Goal: Task Accomplishment & Management: Manage account settings

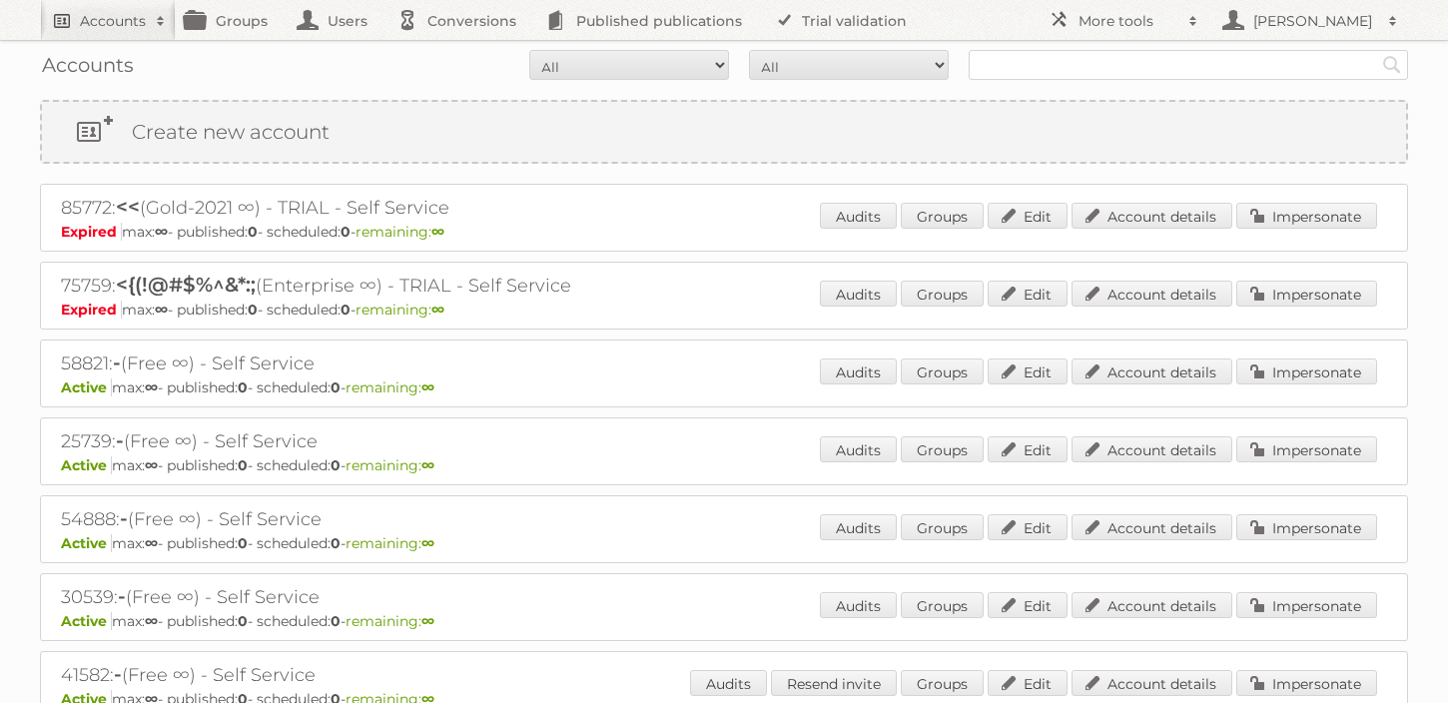
click at [99, 14] on h2 "Accounts" at bounding box center [113, 21] width 66 height 20
type input"] "Dekamarkt"
click at [460, 51] on input "Search" at bounding box center [475, 66] width 30 height 30
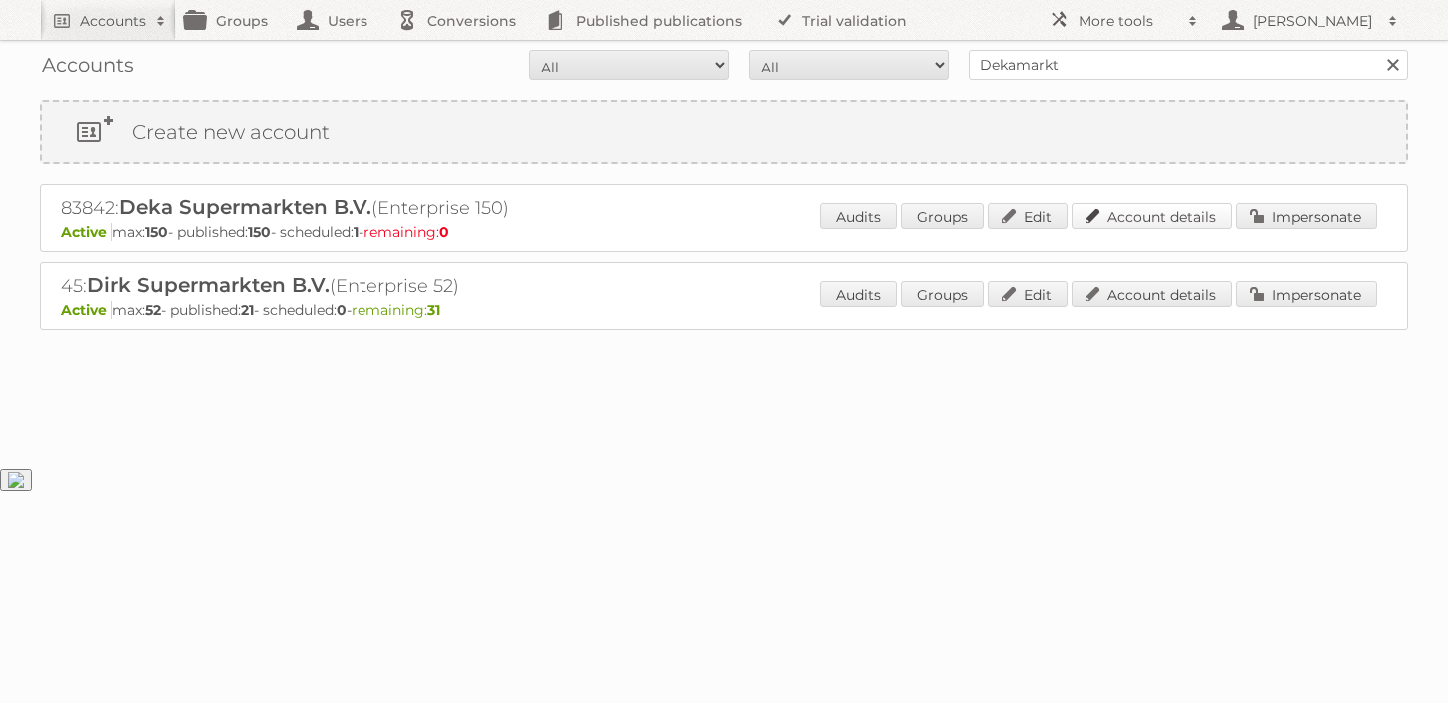
click at [1128, 209] on link "Account details" at bounding box center [1152, 216] width 161 height 26
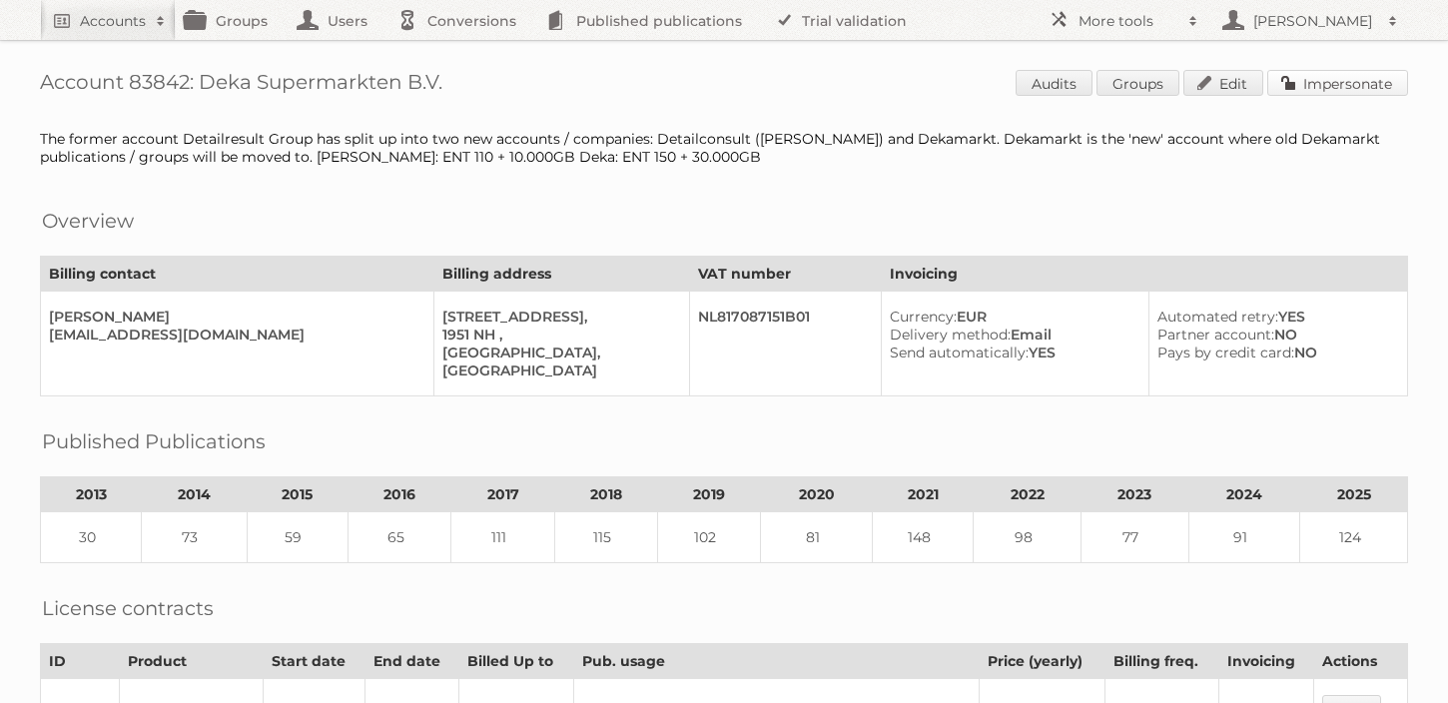
click at [1332, 76] on link "Impersonate" at bounding box center [1338, 83] width 141 height 26
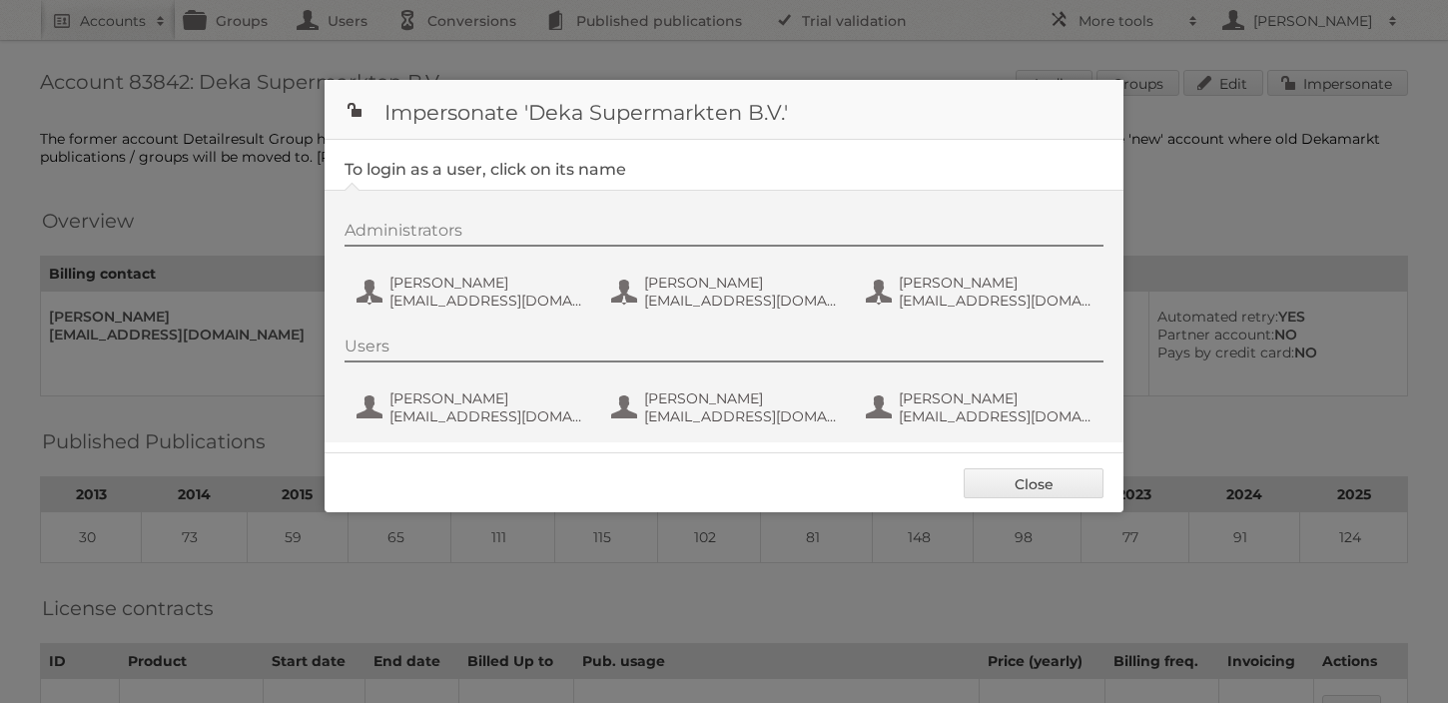
click at [1053, 502] on div "Close" at bounding box center [724, 483] width 799 height 60
click at [1022, 464] on div "Close" at bounding box center [724, 483] width 799 height 60
click at [1022, 475] on link "Close" at bounding box center [1034, 483] width 140 height 30
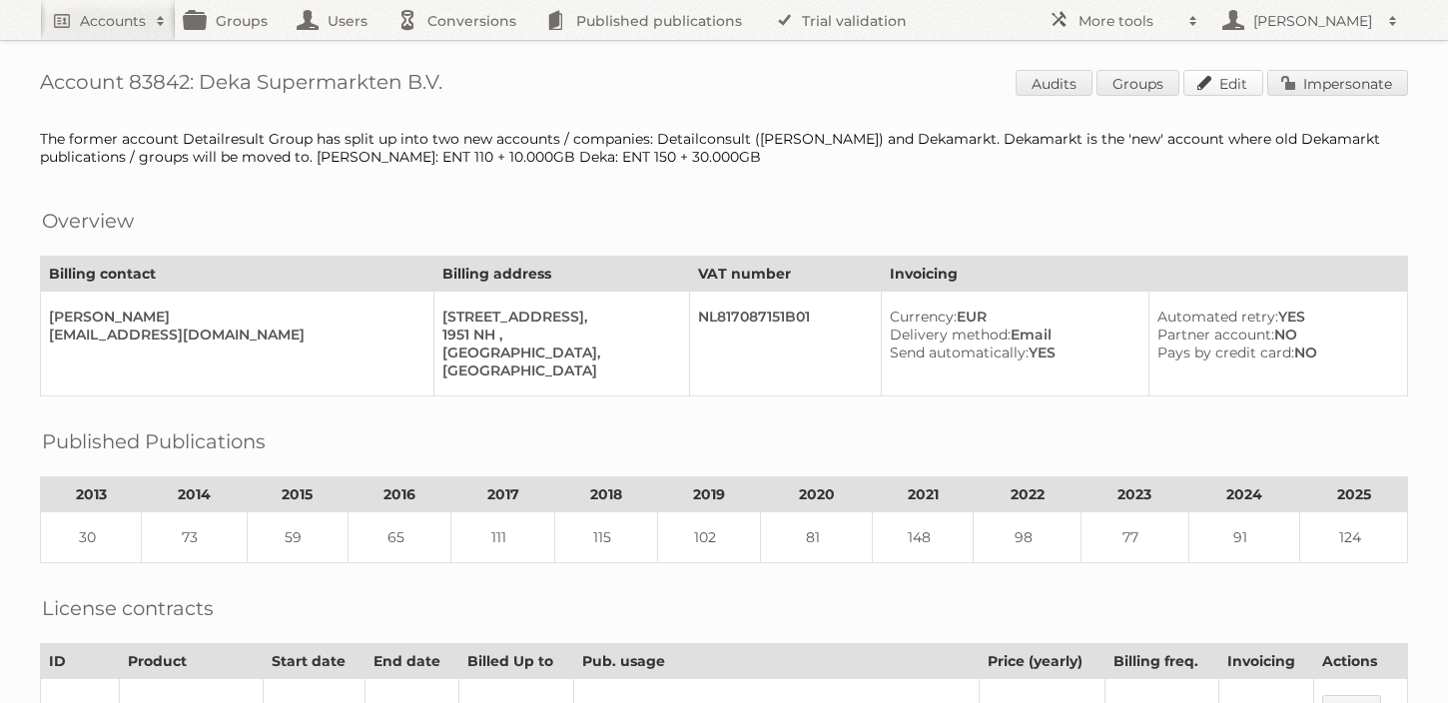
click at [1223, 86] on link "Edit" at bounding box center [1224, 83] width 80 height 26
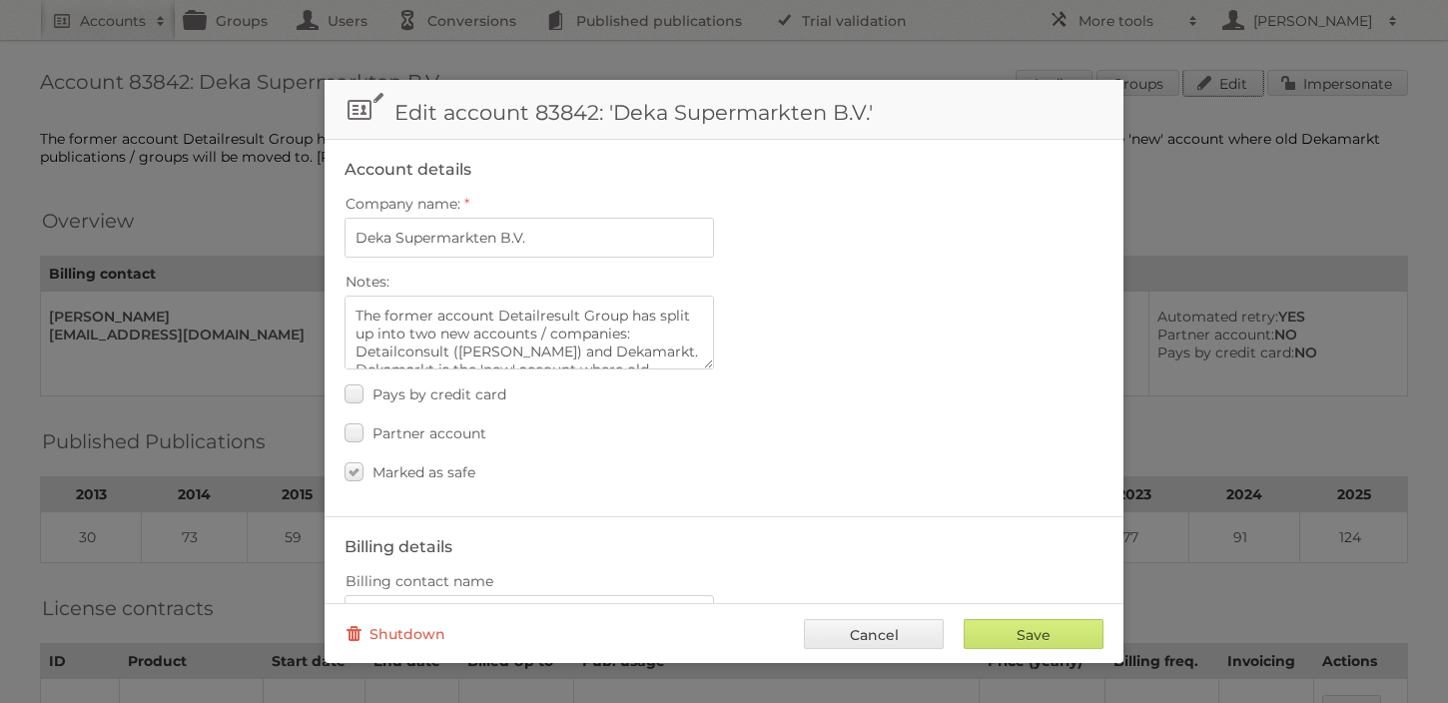
scroll to position [888, 0]
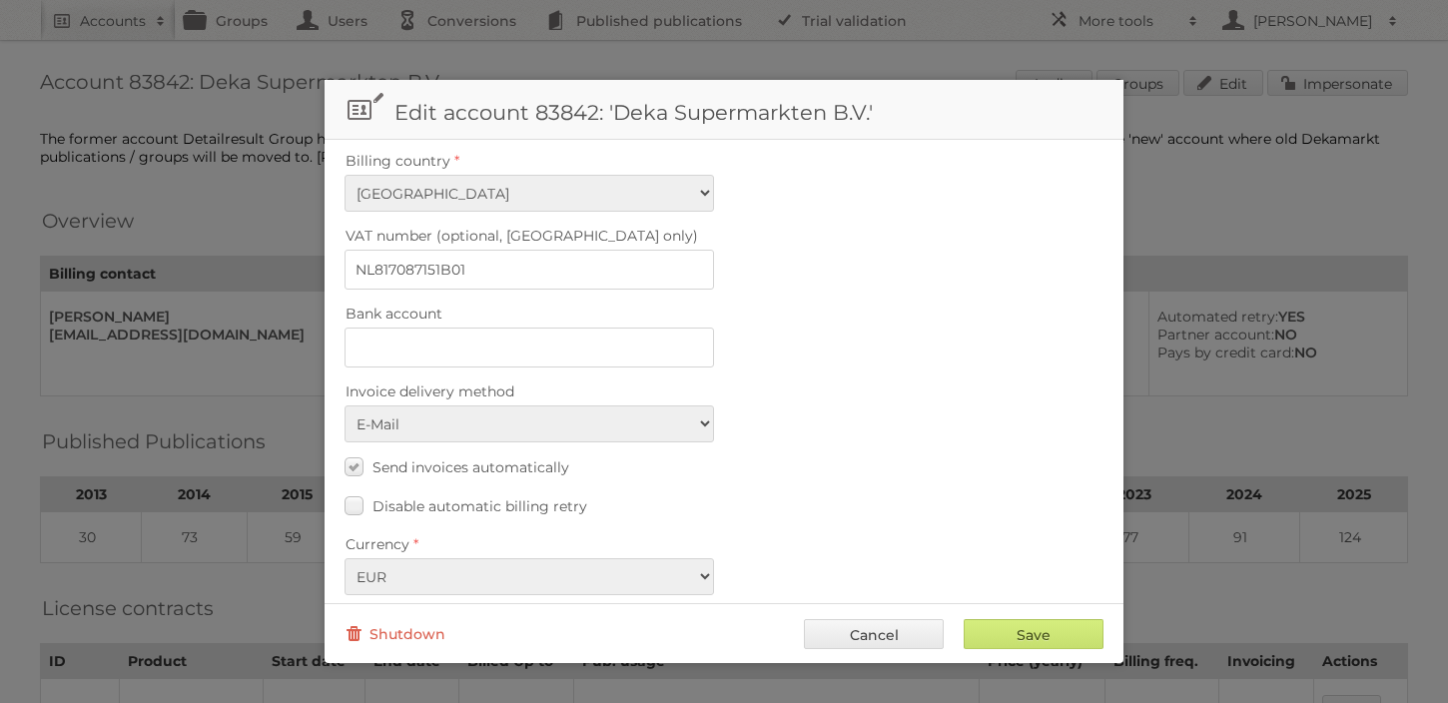
click at [327, 445] on fieldset "Billing details Billing contact name W. van Veen Billing contact email dekamark…" at bounding box center [724, 126] width 799 height 997
click at [347, 453] on label "Send invoices automatically" at bounding box center [457, 467] width 225 height 29
click at [0, 0] on input "Send invoices automatically" at bounding box center [0, 0] width 0 height 0
click at [995, 640] on input "Save" at bounding box center [1034, 634] width 140 height 30
type input "..."
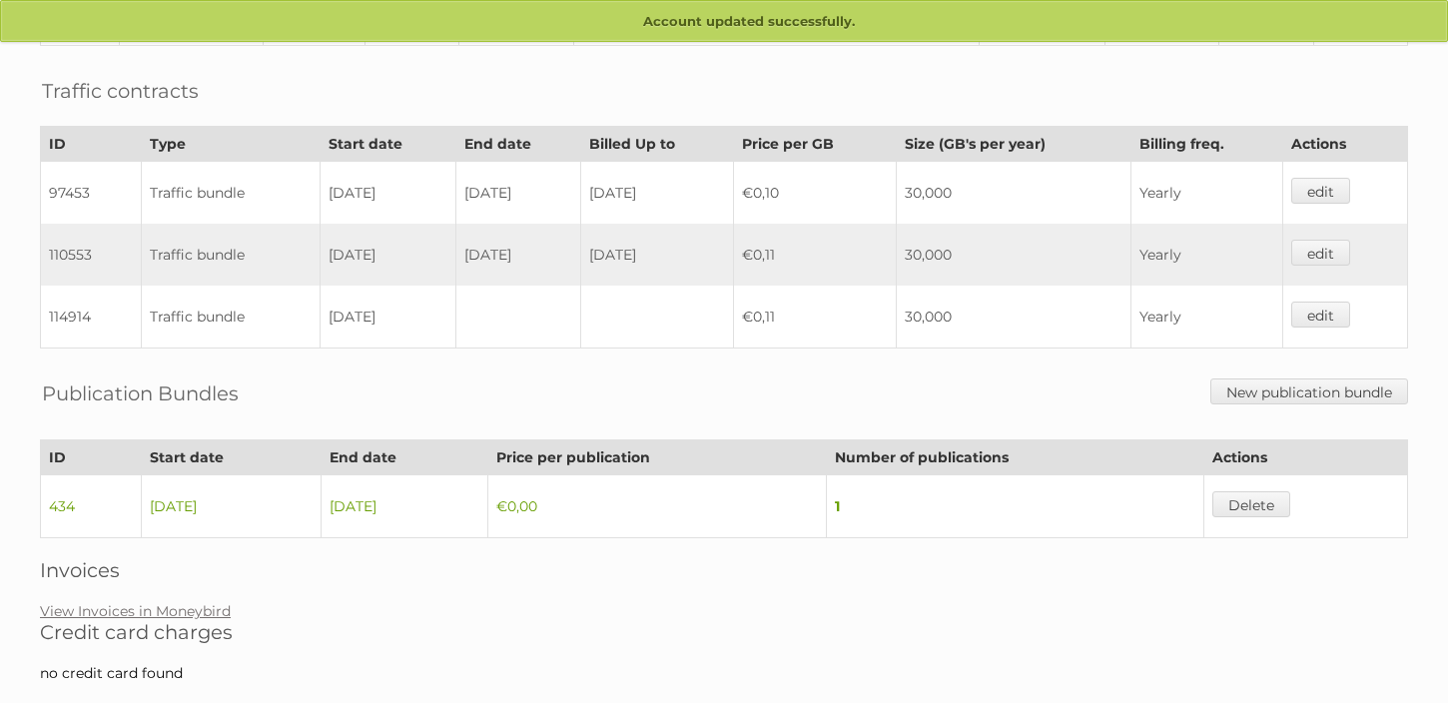
scroll to position [841, 0]
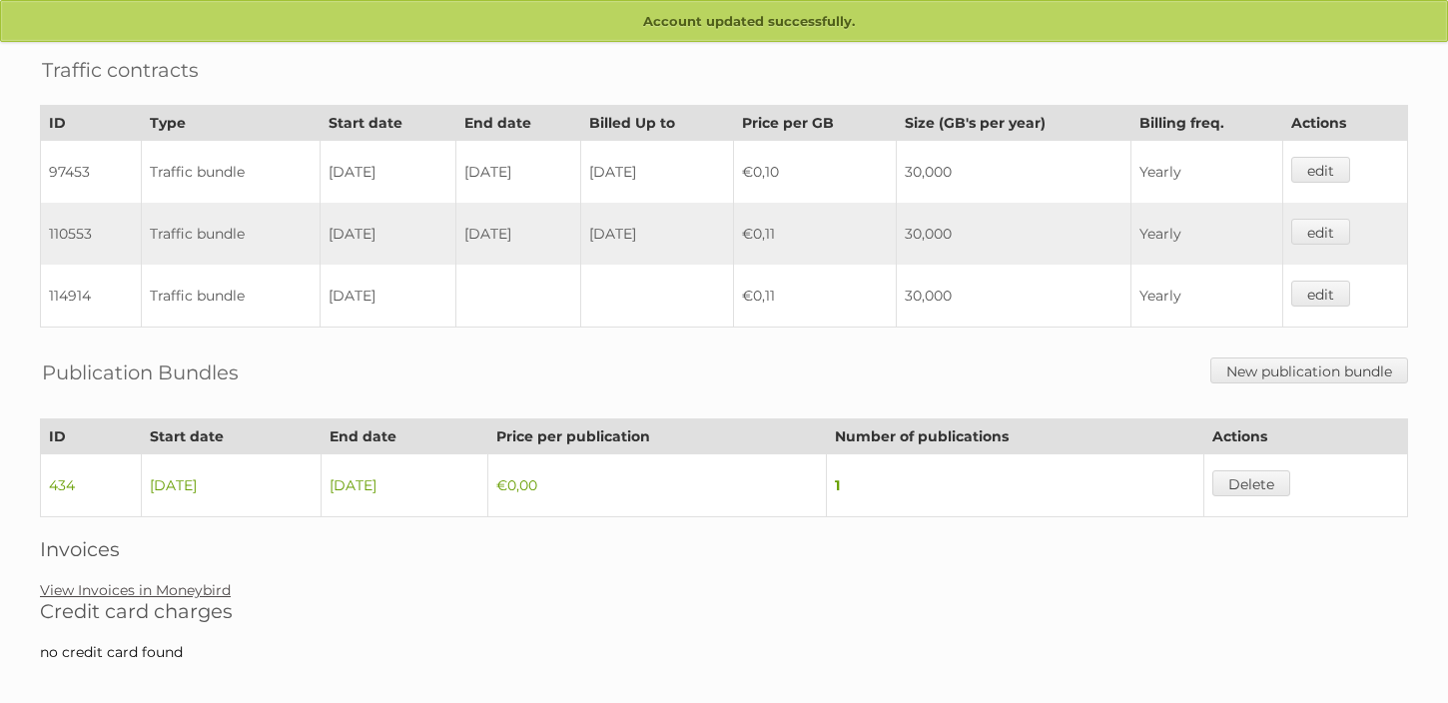
click at [205, 581] on link "View Invoices in Moneybird" at bounding box center [135, 590] width 191 height 18
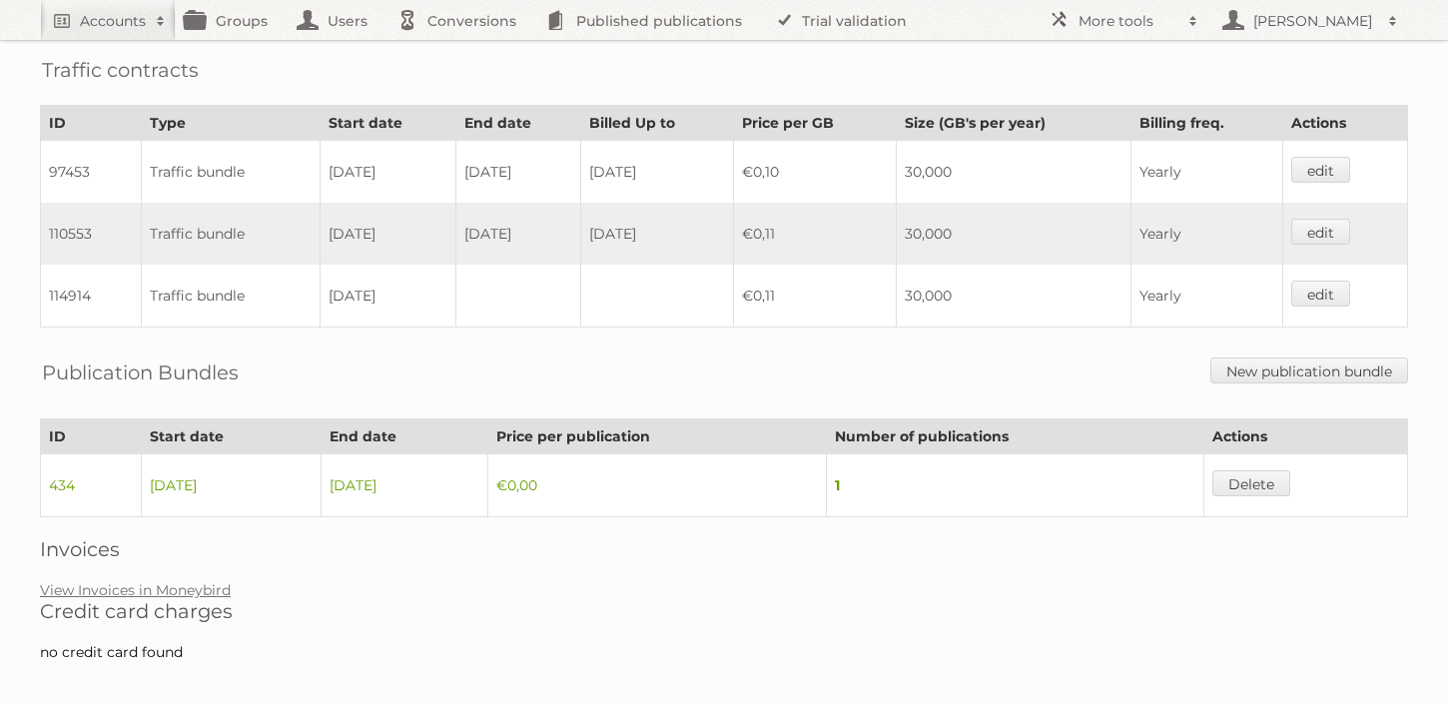
click at [125, 599] on h2 "Credit card charges" at bounding box center [724, 611] width 1368 height 24
click at [121, 581] on link "View Invoices in Moneybird" at bounding box center [135, 590] width 191 height 18
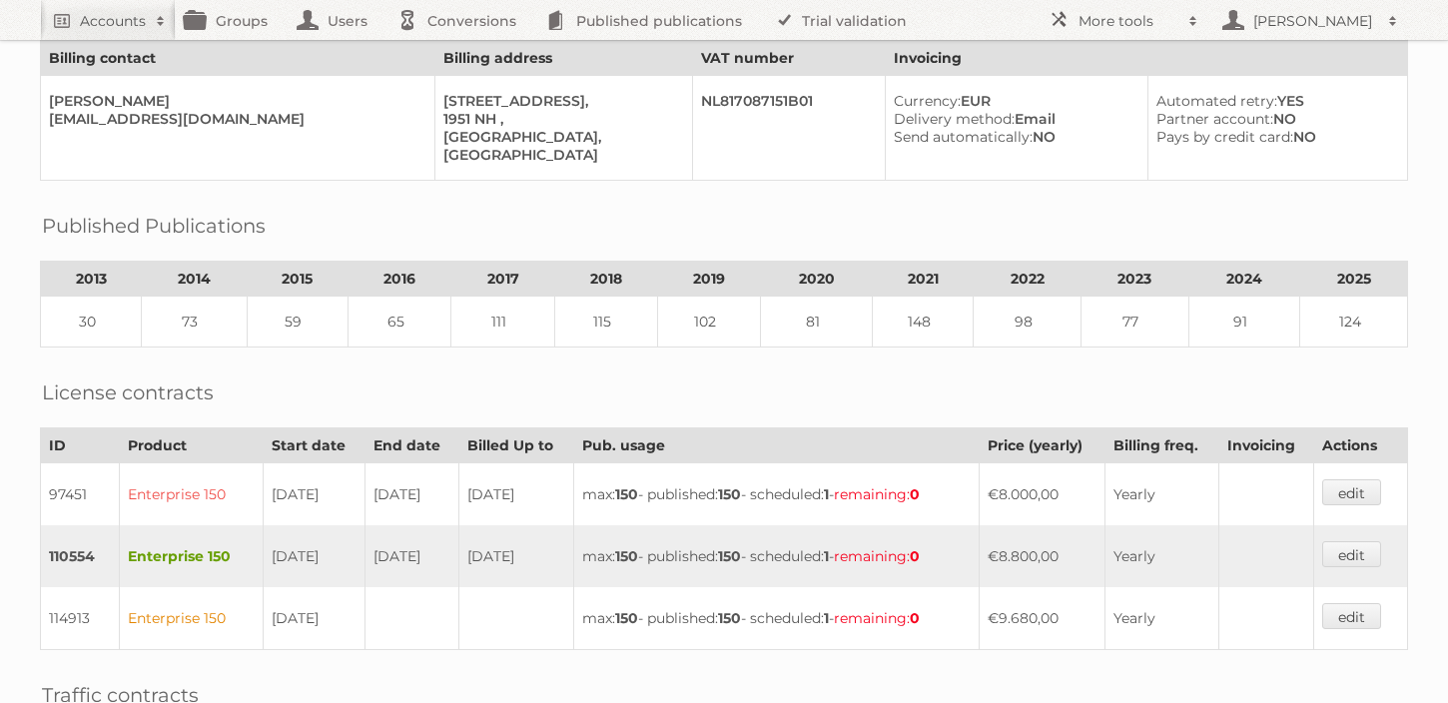
scroll to position [0, 0]
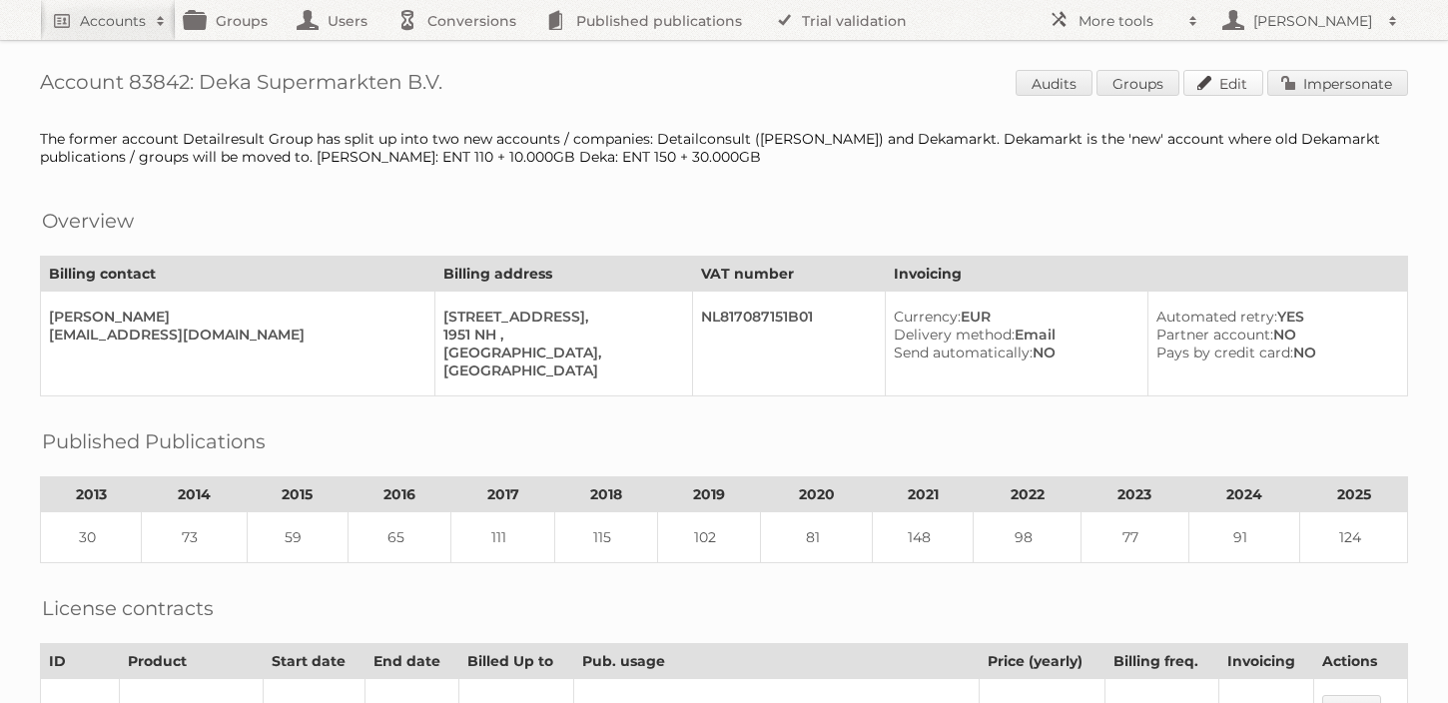
click at [1243, 78] on link "Edit" at bounding box center [1224, 83] width 80 height 26
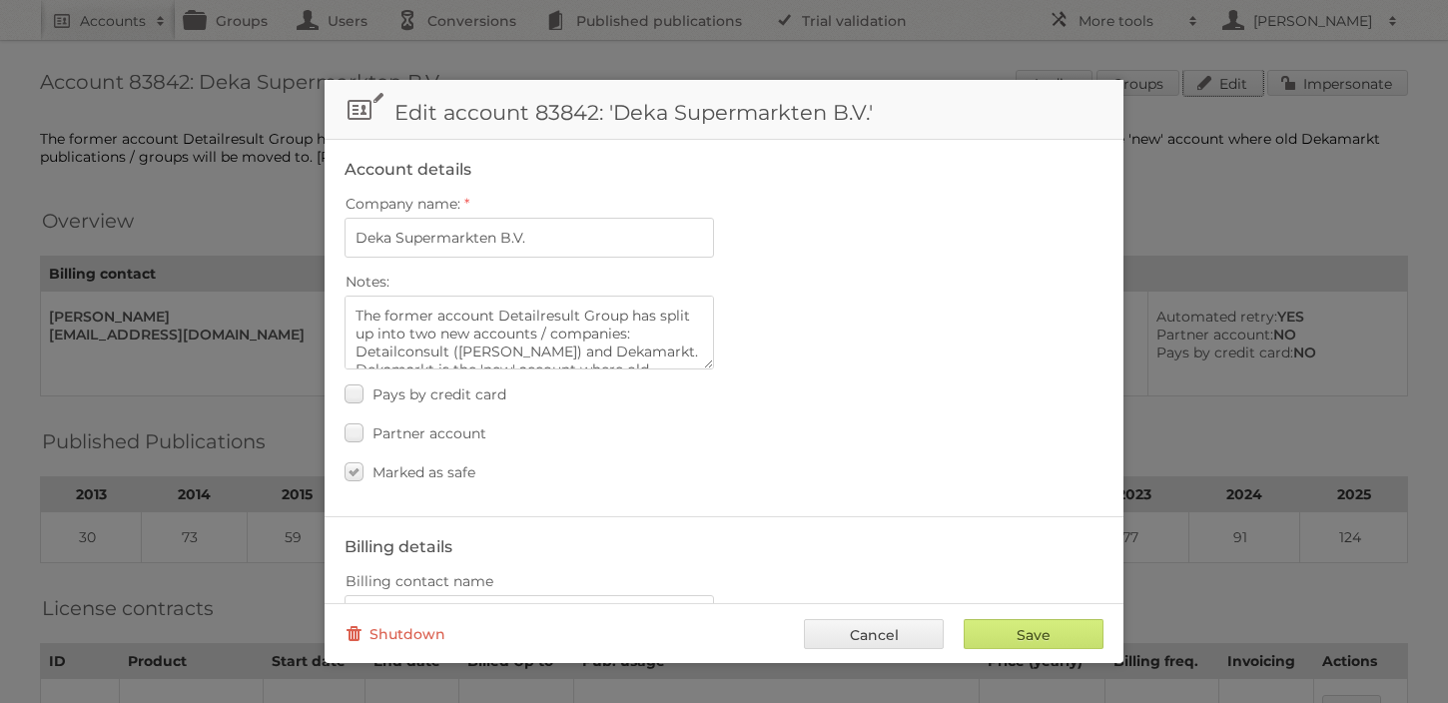
scroll to position [888, 0]
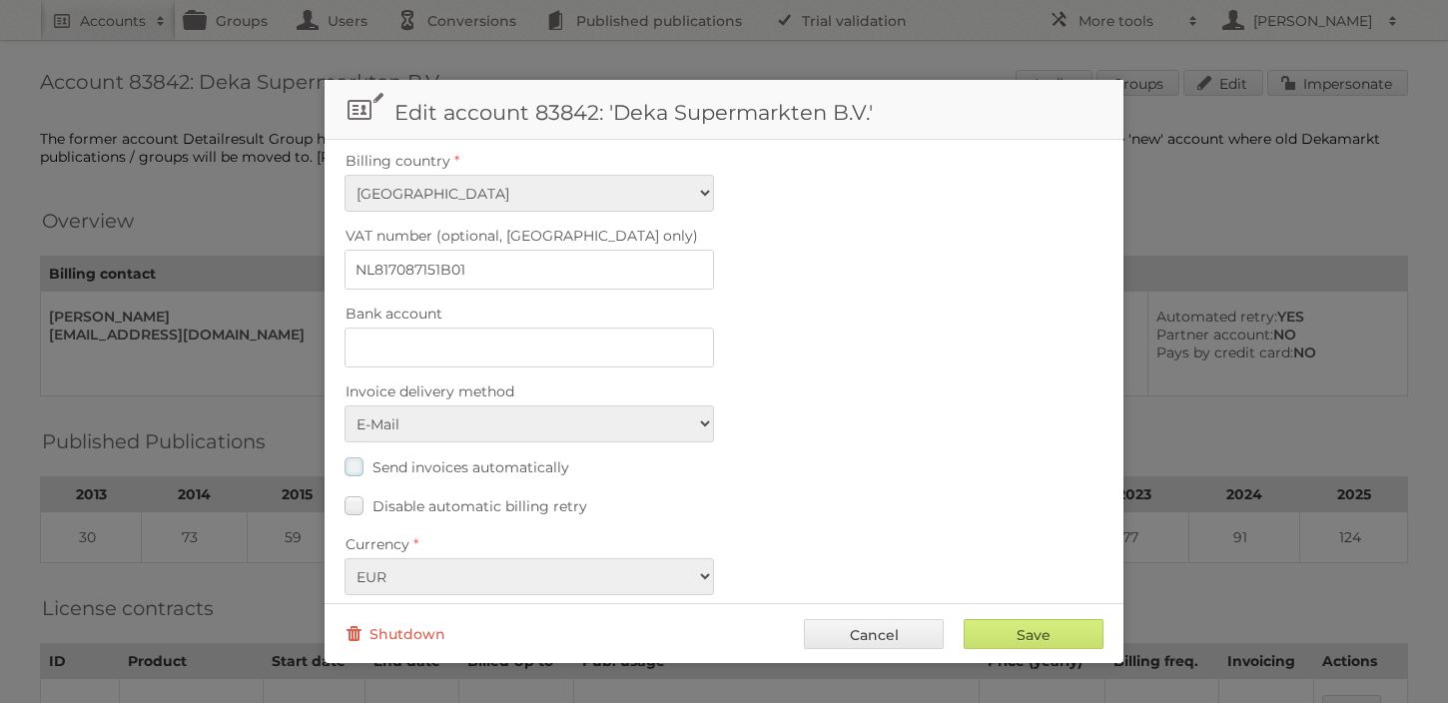
click at [413, 458] on span "Send invoices automatically" at bounding box center [471, 467] width 197 height 18
click at [0, 0] on input "Send invoices automatically" at bounding box center [0, 0] width 0 height 0
click at [1053, 633] on input "Save" at bounding box center [1034, 634] width 140 height 30
type input "..."
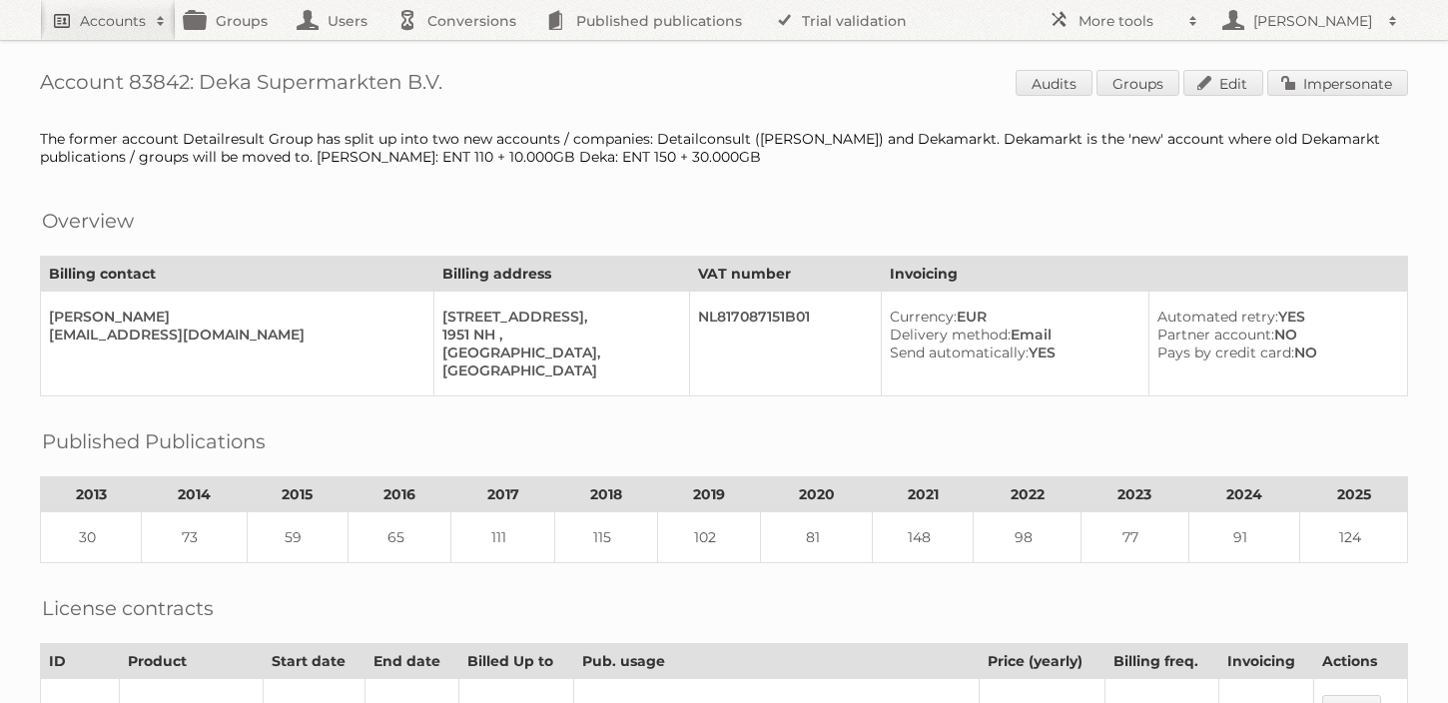
click at [91, 28] on h2 "Accounts" at bounding box center [113, 21] width 66 height 20
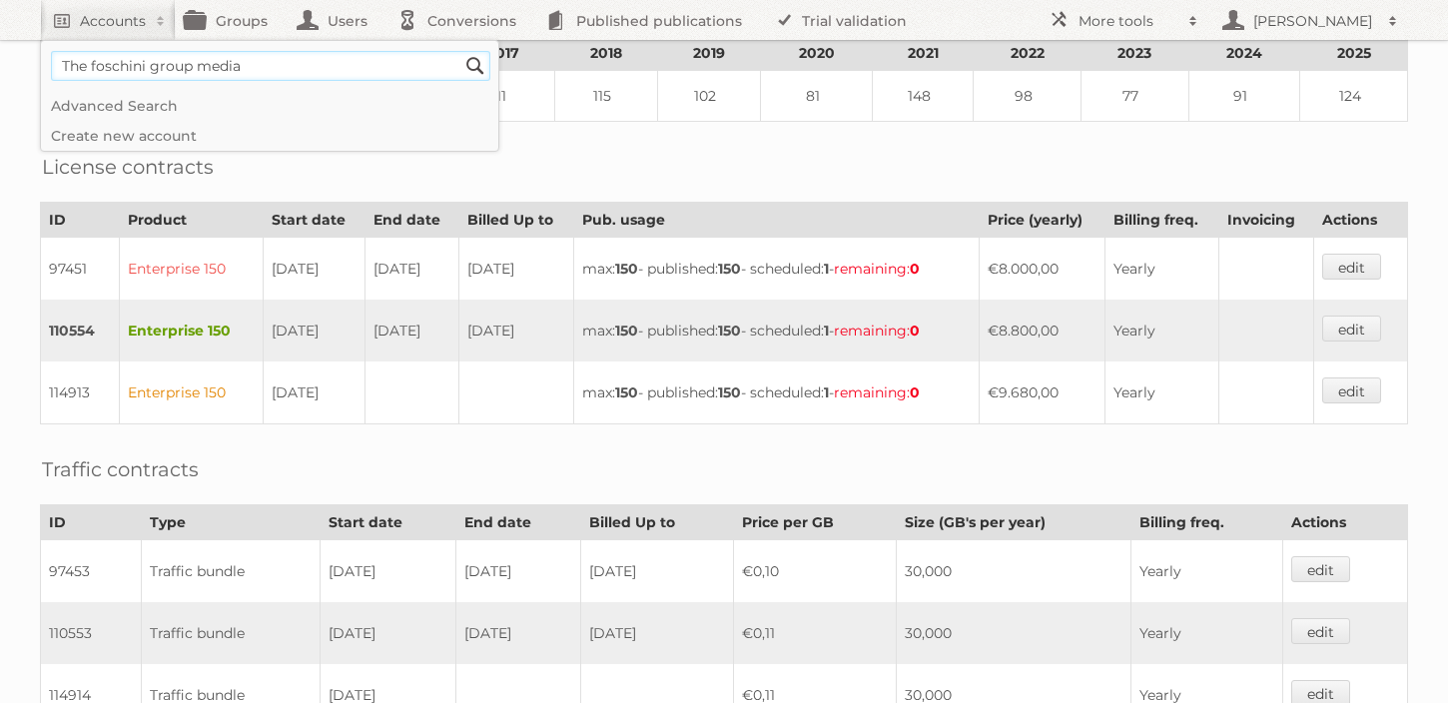
scroll to position [477, 0]
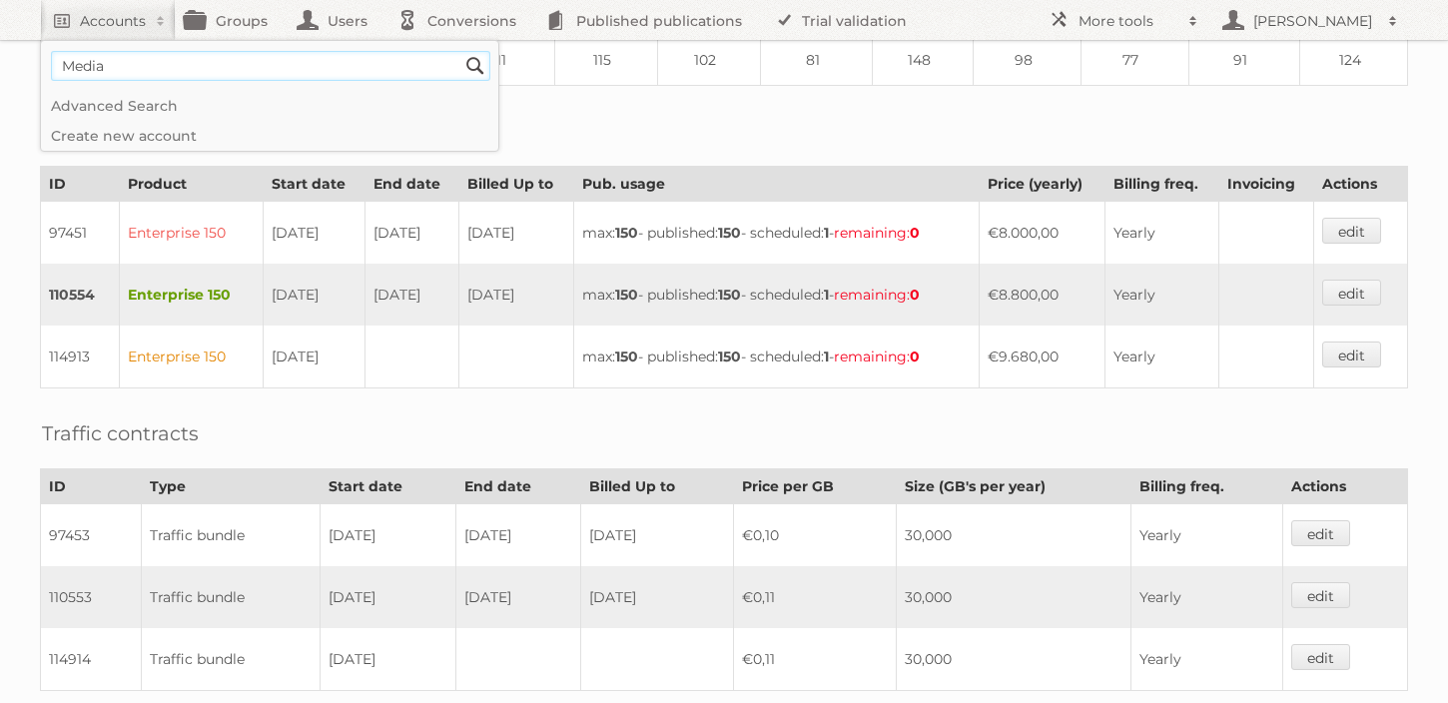
type input"] "Media"
click at [460, 51] on input "Search" at bounding box center [475, 66] width 30 height 30
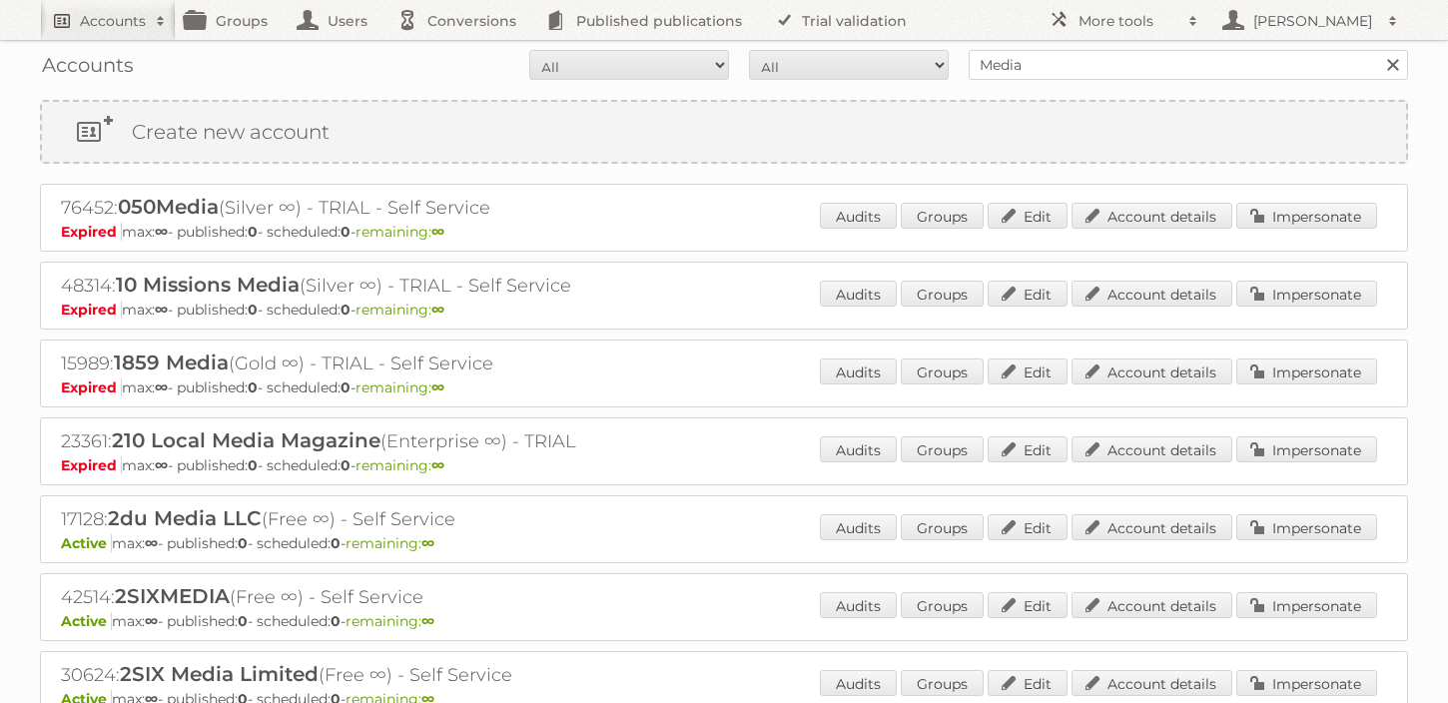
click at [102, 7] on link "Accounts" at bounding box center [108, 20] width 136 height 40
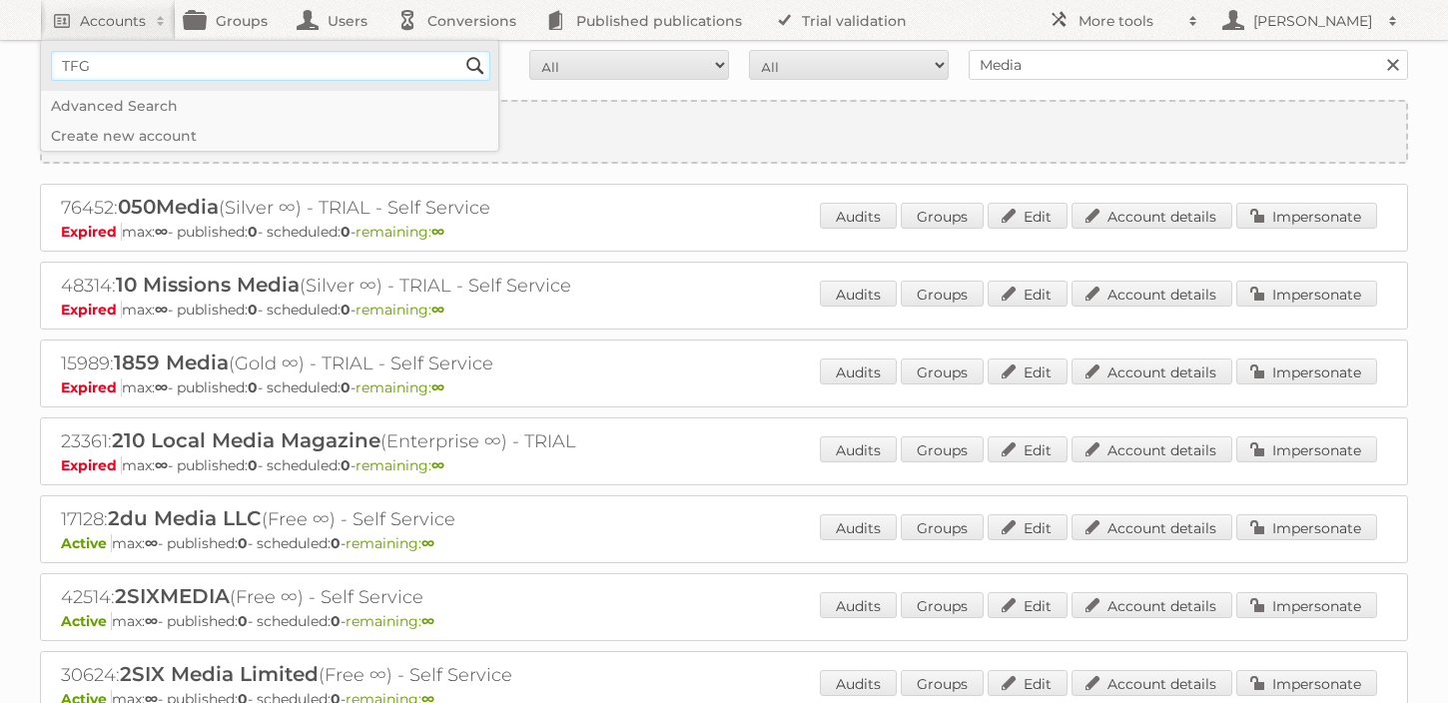
type input"] "TFG Media"
click at [460, 51] on input "Search" at bounding box center [475, 66] width 30 height 30
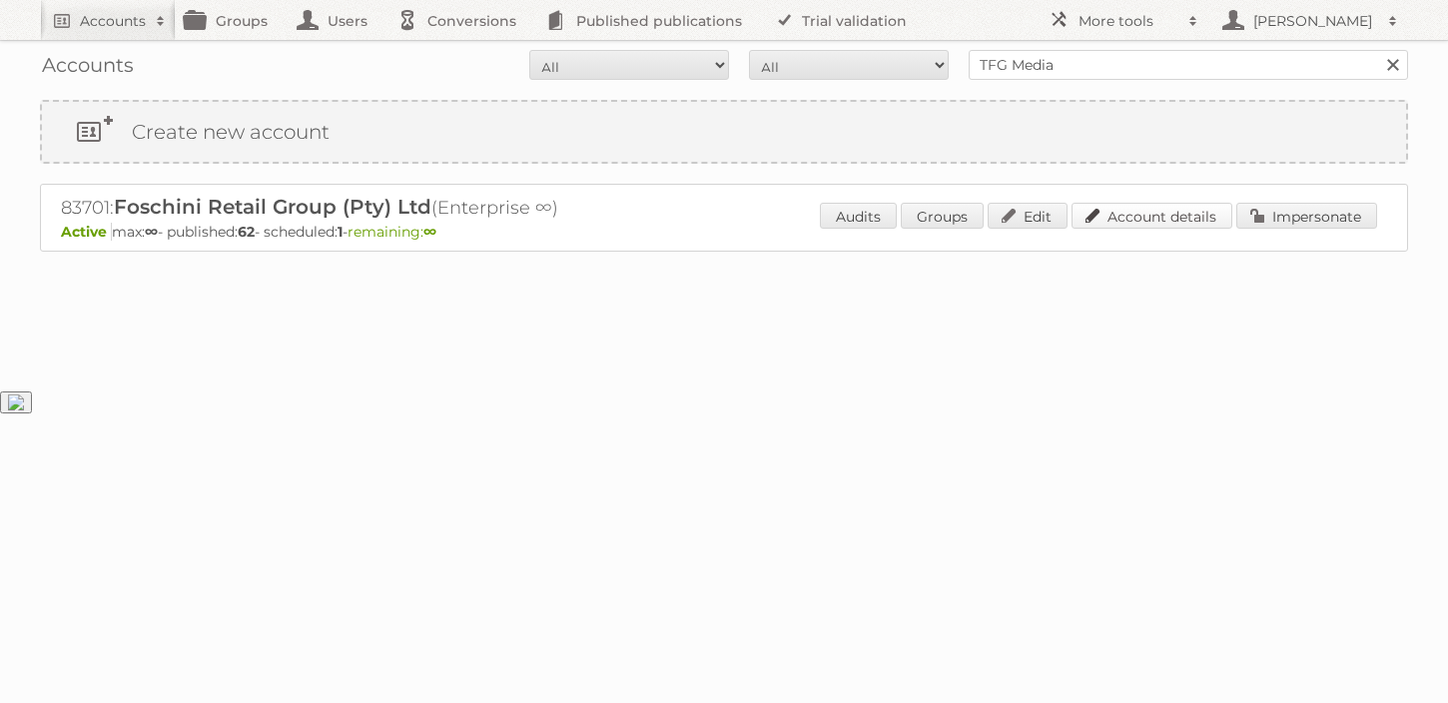
click at [1108, 215] on link "Account details" at bounding box center [1152, 216] width 161 height 26
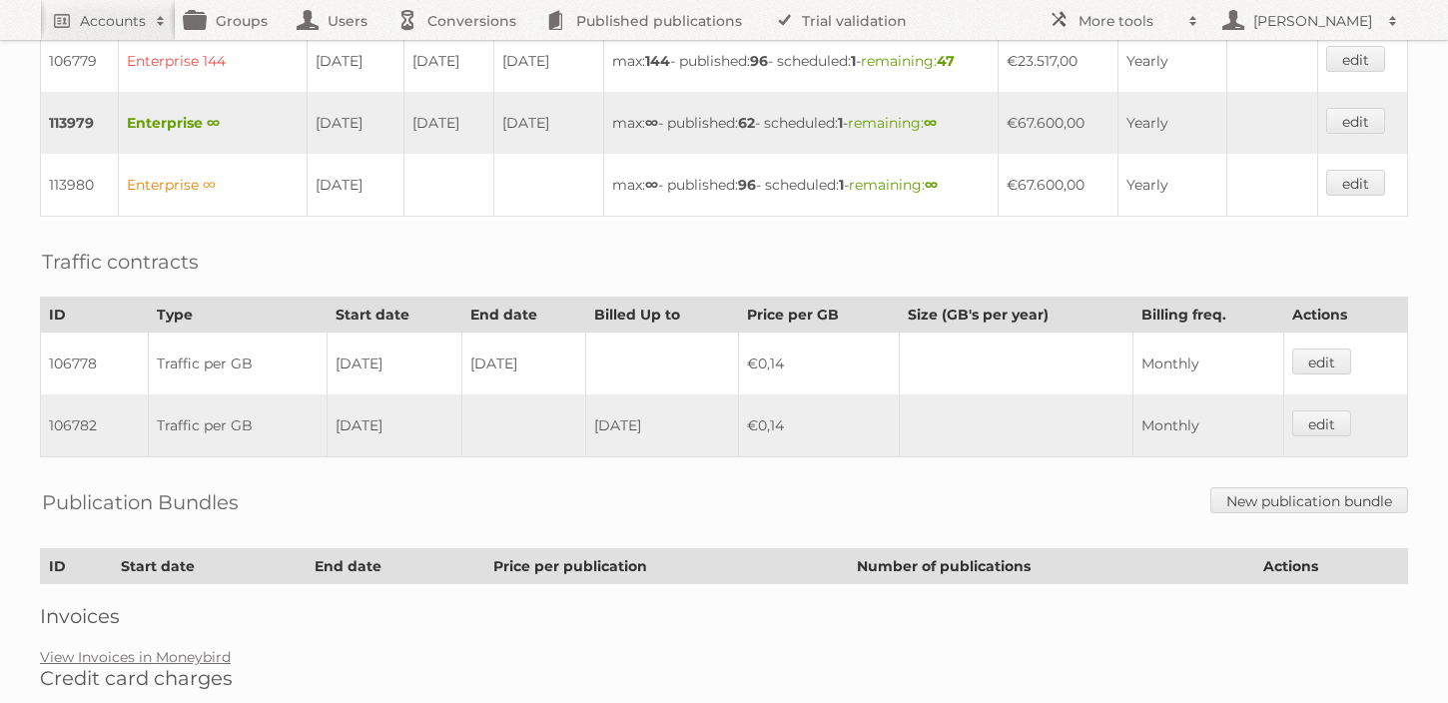
scroll to position [898, 0]
click at [127, 14] on h2 "Accounts" at bounding box center [113, 21] width 66 height 20
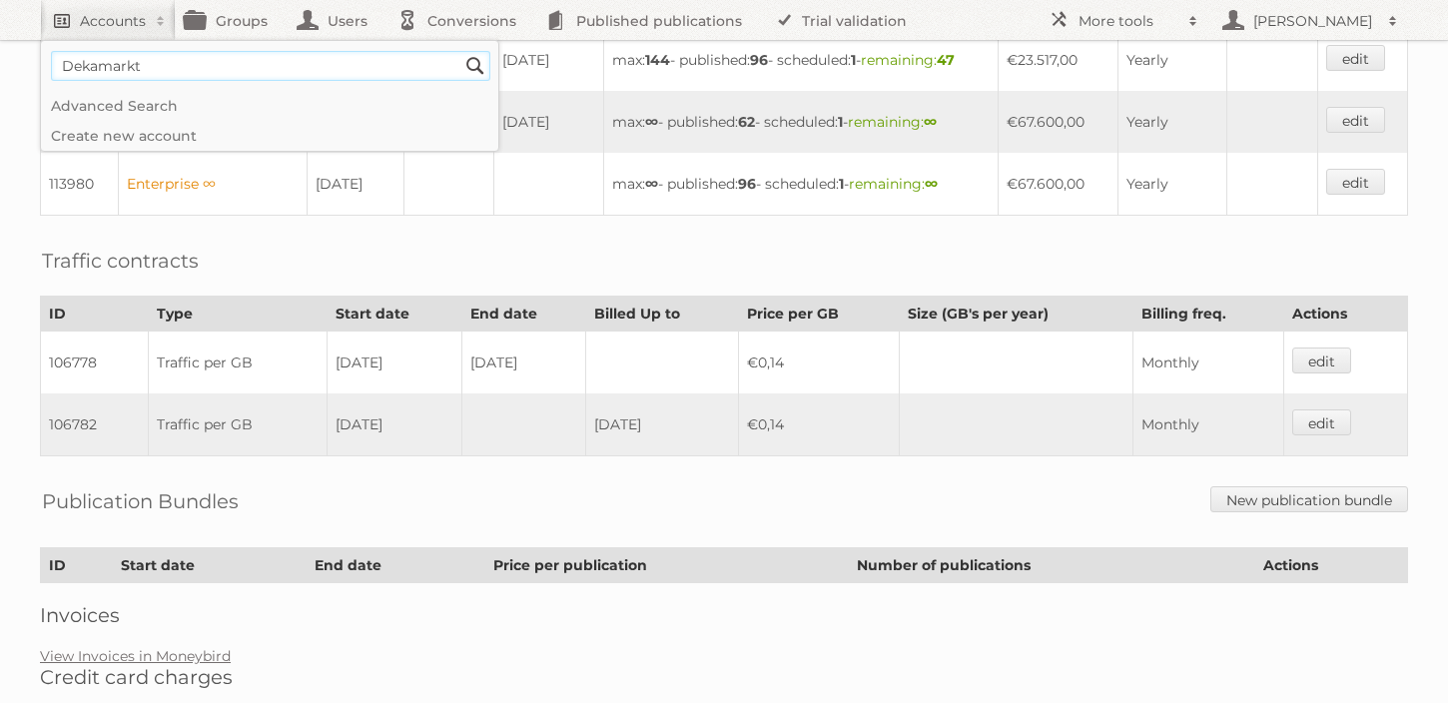
type input"] "Dekamarkt"
click at [460, 51] on input "Search" at bounding box center [475, 66] width 30 height 30
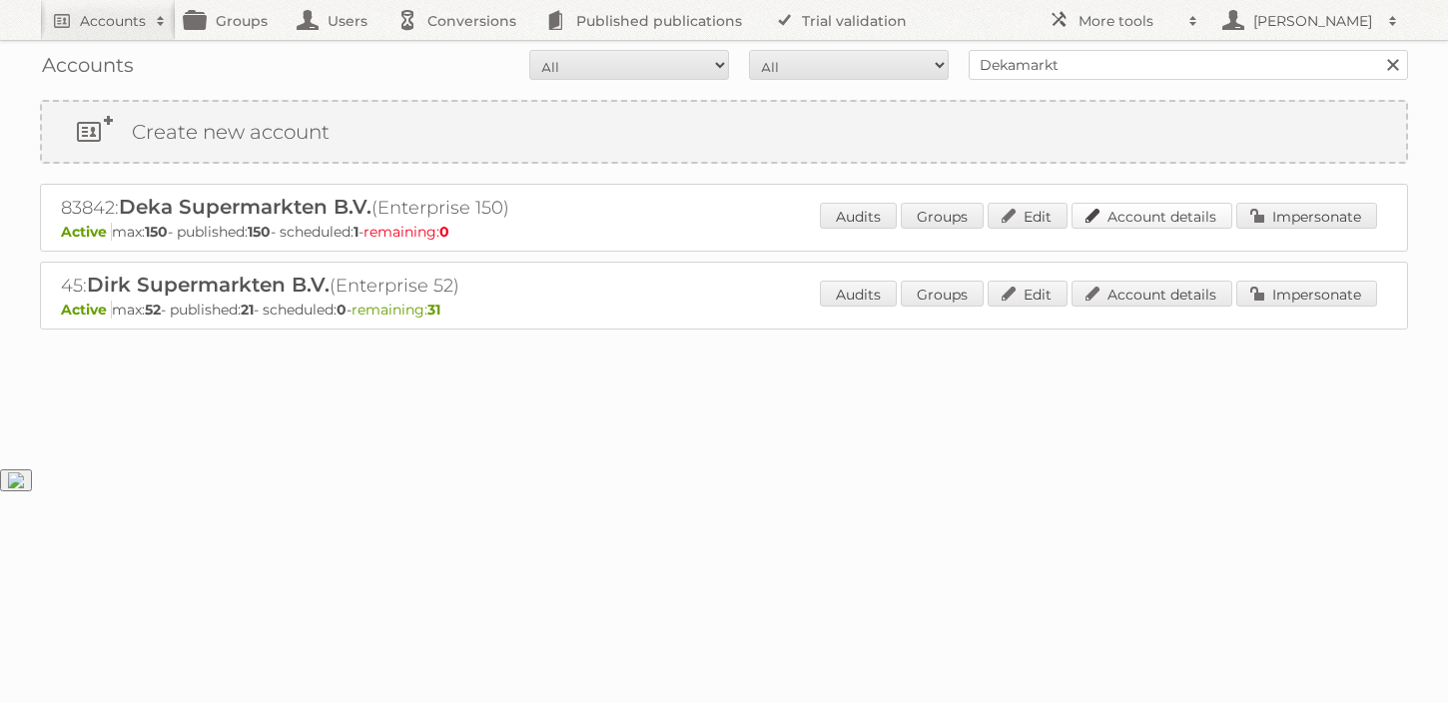
click at [1147, 212] on link "Account details" at bounding box center [1152, 216] width 161 height 26
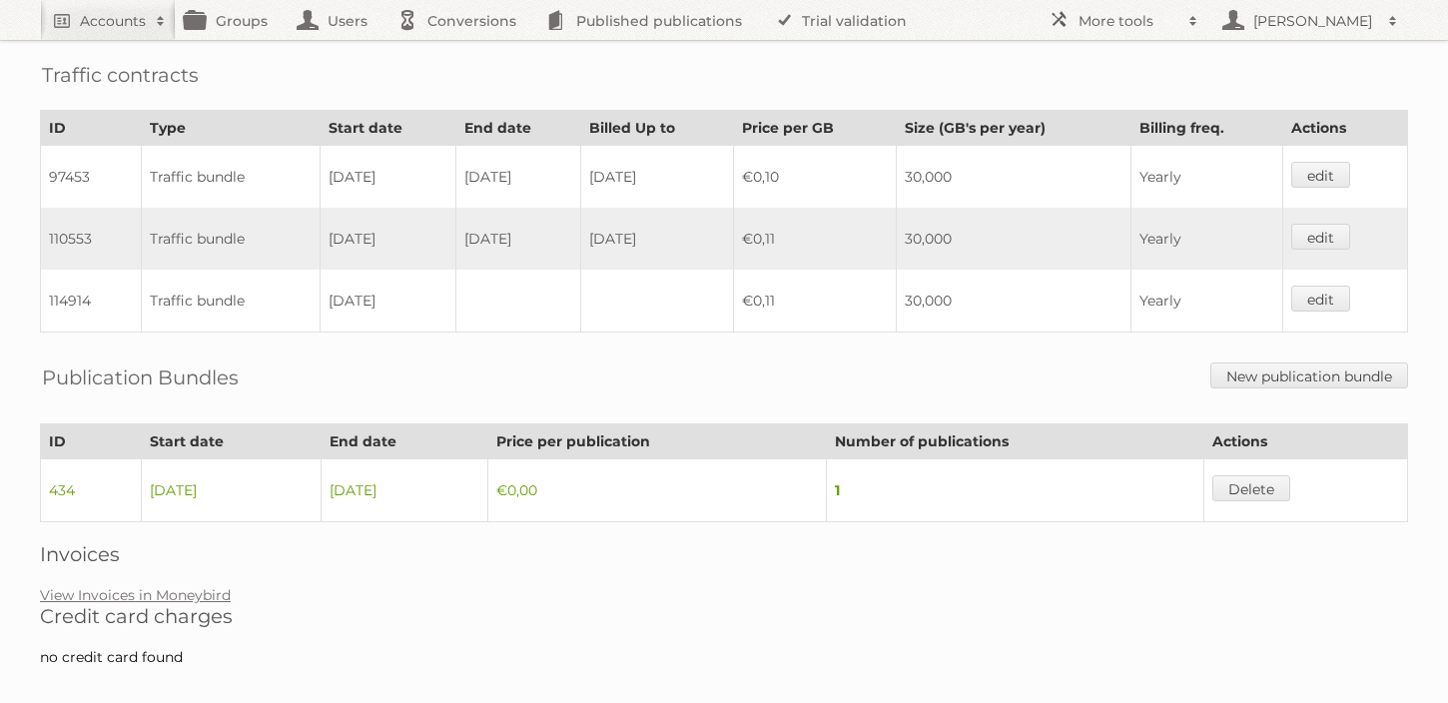
scroll to position [835, 0]
drag, startPoint x: 1129, startPoint y: 228, endPoint x: 1118, endPoint y: 218, distance: 14.8
click at [1118, 218] on td "30,000" at bounding box center [1013, 240] width 235 height 62
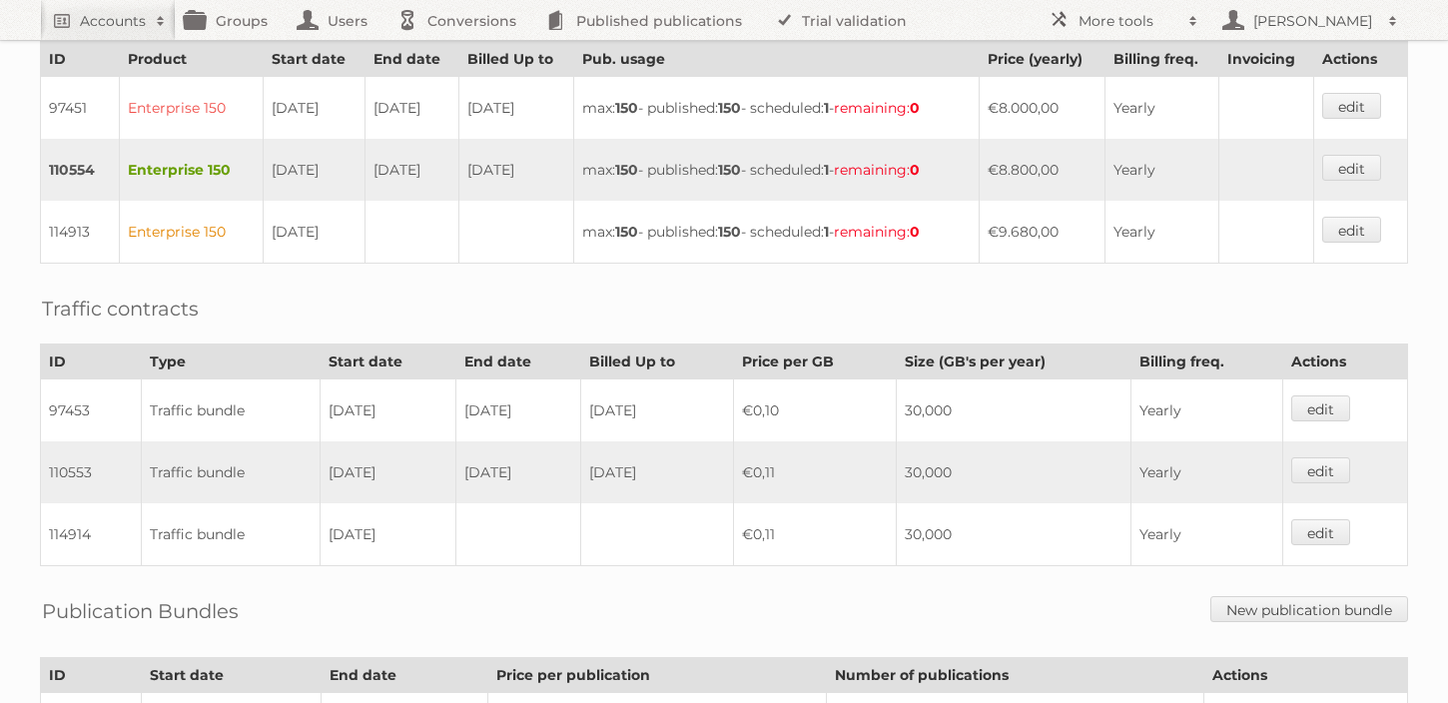
scroll to position [608, 0]
